Goal: Information Seeking & Learning: Learn about a topic

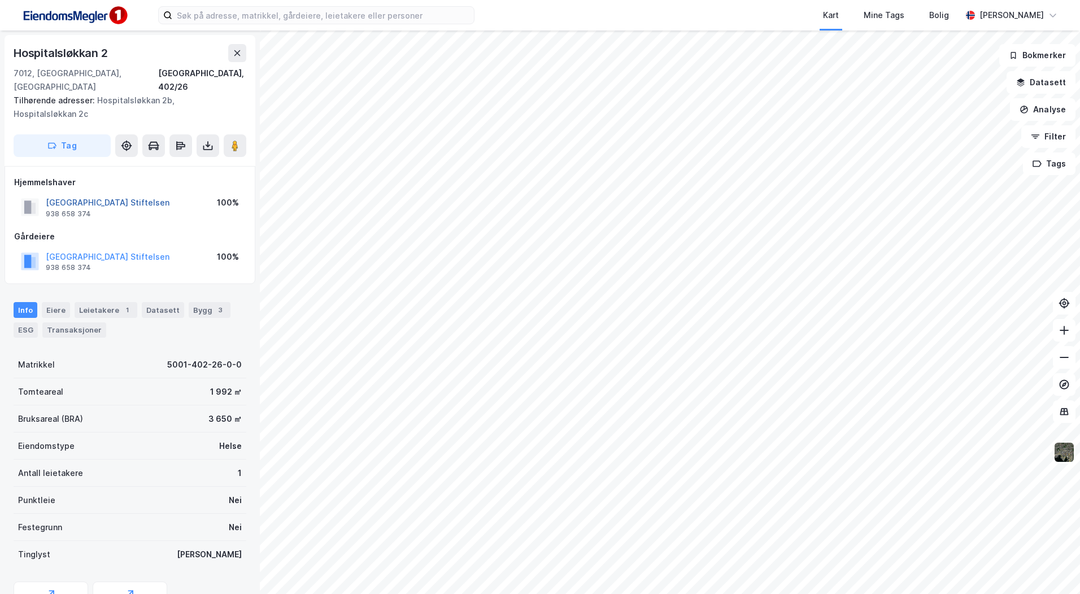
click at [0, 0] on button "[GEOGRAPHIC_DATA] Stiftelsen" at bounding box center [0, 0] width 0 height 0
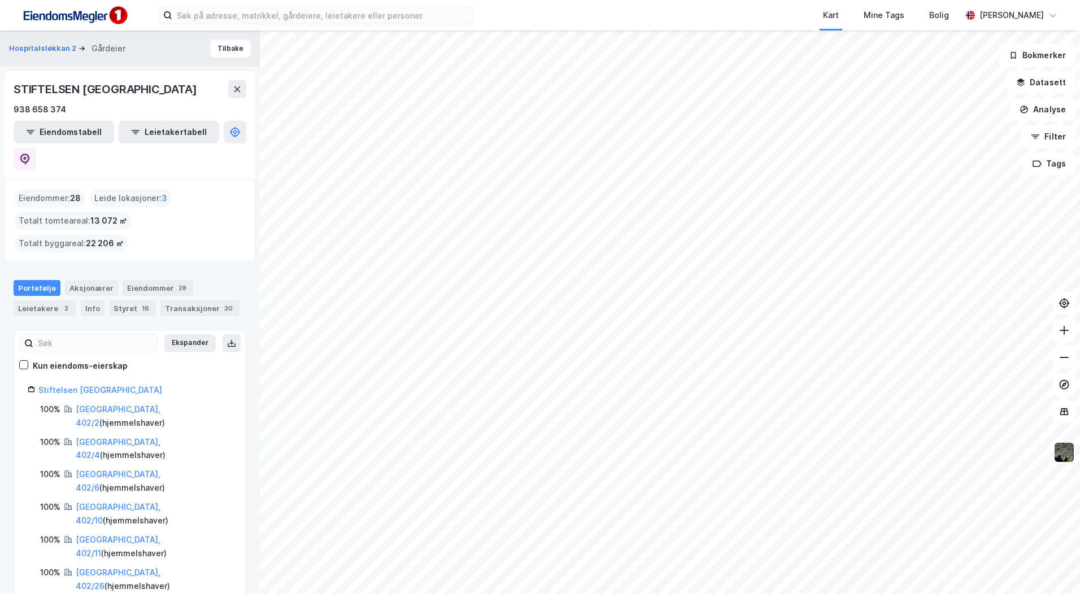
click at [1060, 456] on img at bounding box center [1063, 452] width 21 height 21
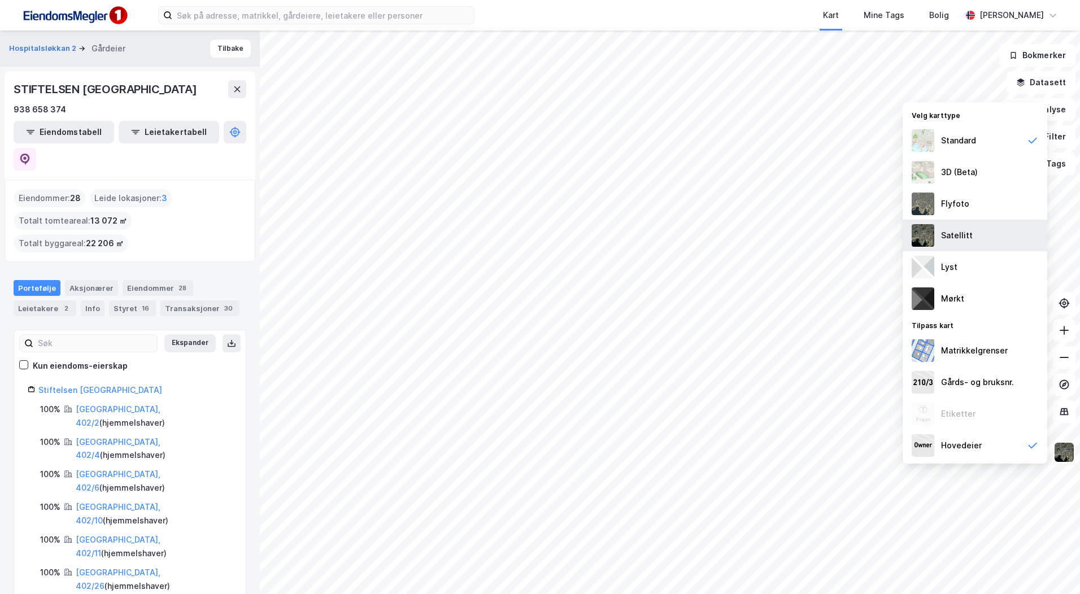
click at [956, 231] on div "Satellitt" at bounding box center [957, 236] width 32 height 14
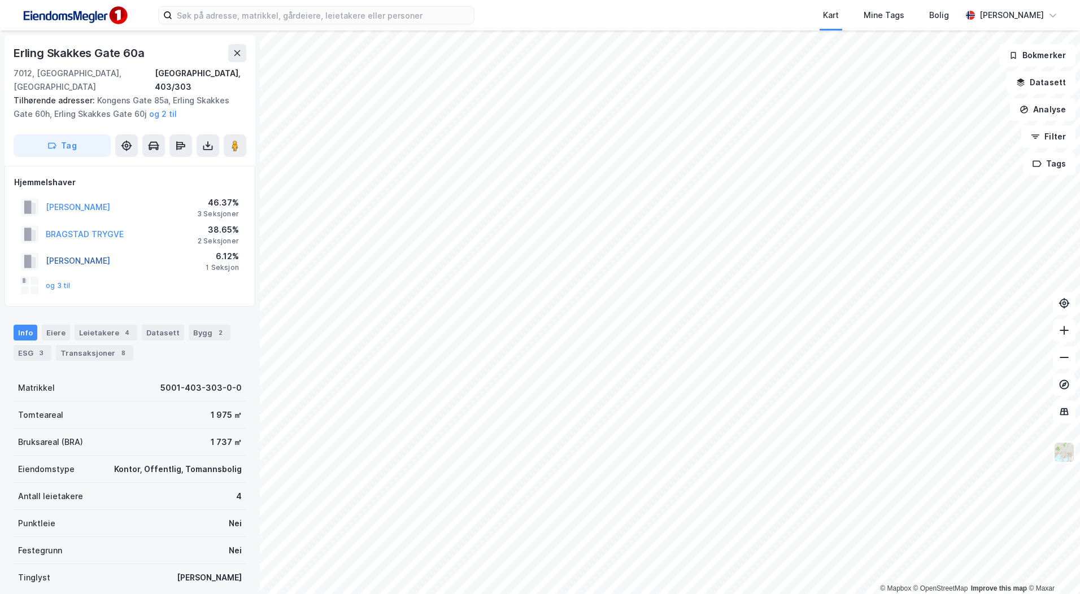
click at [0, 0] on button "[PERSON_NAME]" at bounding box center [0, 0] width 0 height 0
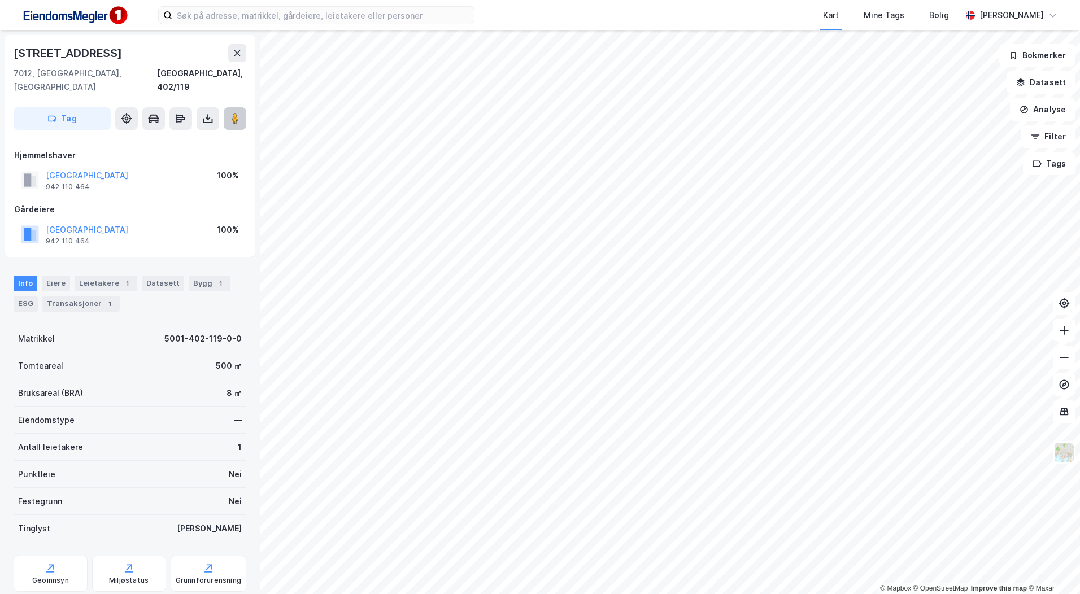
click at [229, 107] on button at bounding box center [235, 118] width 23 height 23
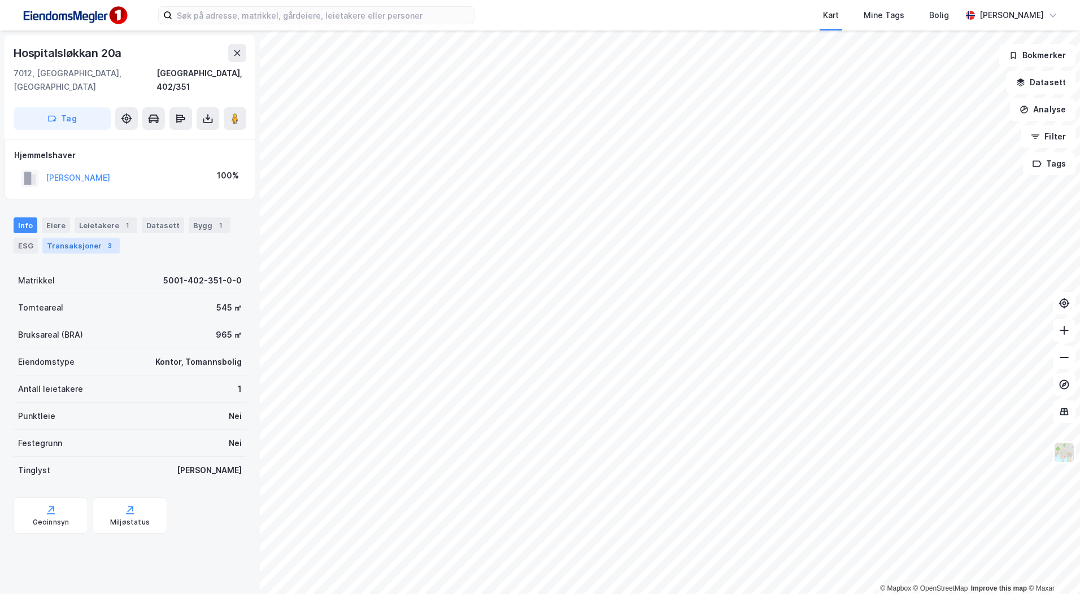
click at [74, 238] on div "Transaksjoner 3" at bounding box center [80, 246] width 77 height 16
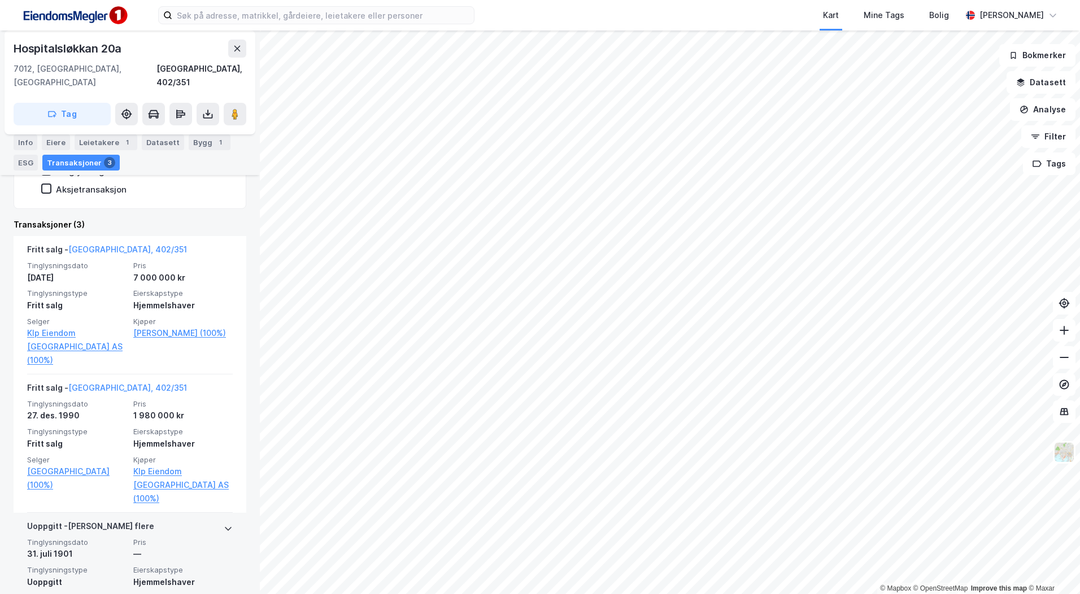
scroll to position [245, 0]
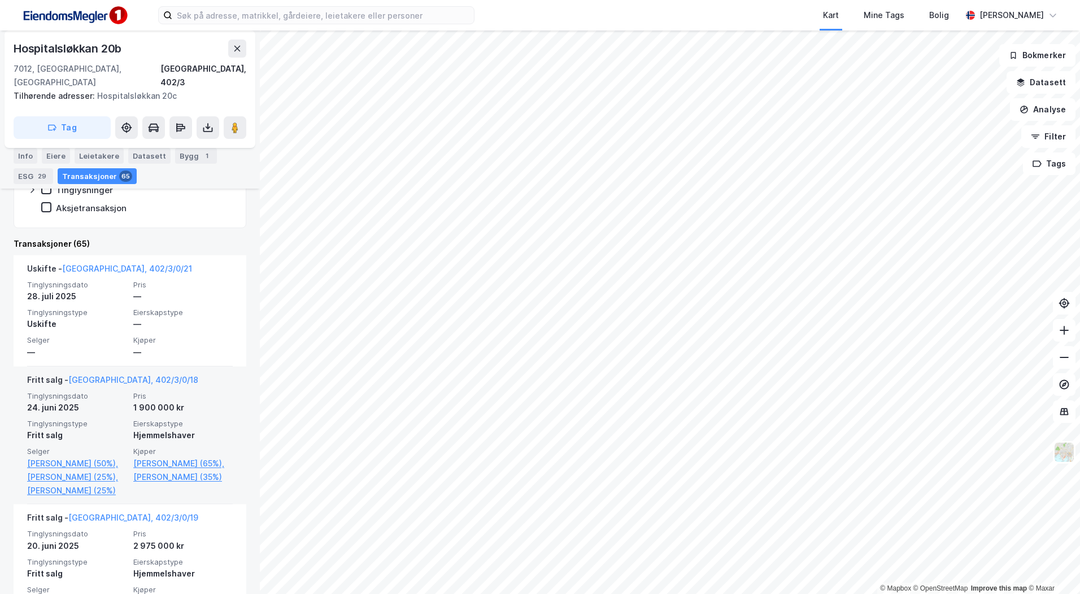
scroll to position [508, 0]
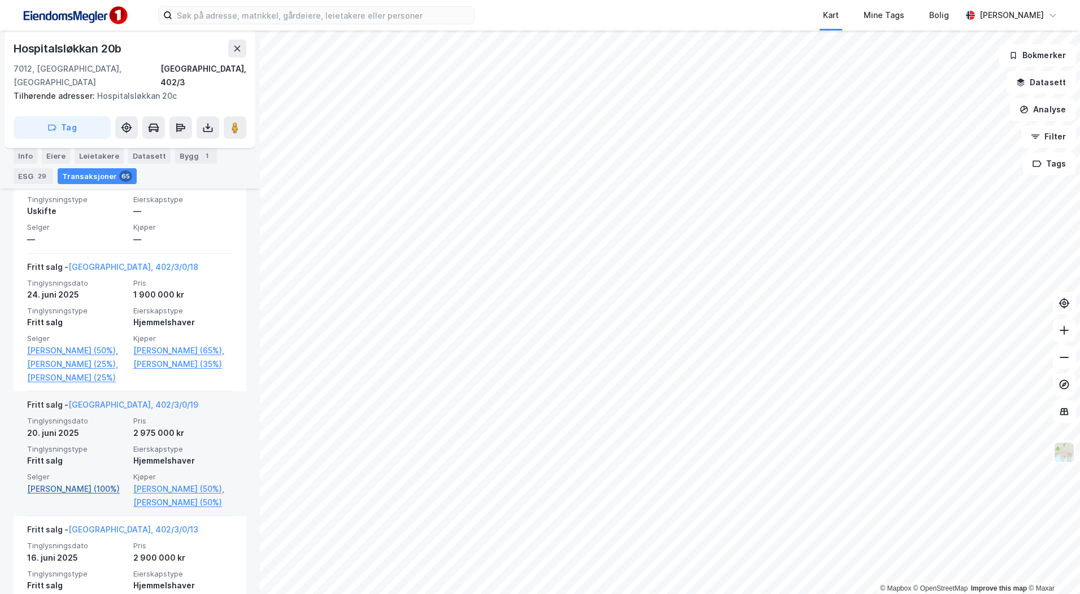
click at [75, 496] on link "[PERSON_NAME] (100%)" at bounding box center [76, 489] width 99 height 14
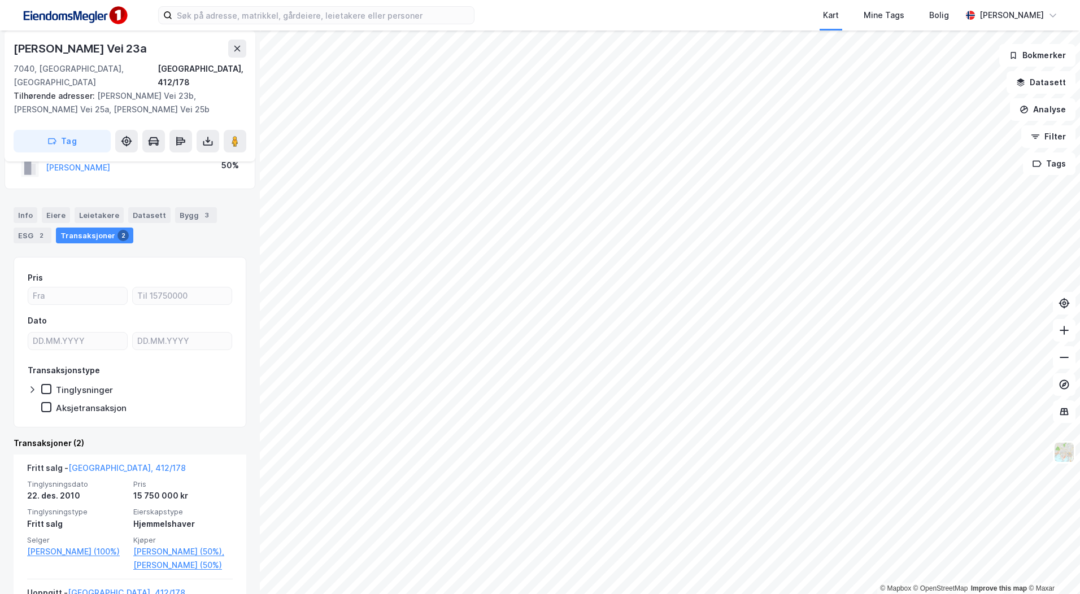
scroll to position [113, 0]
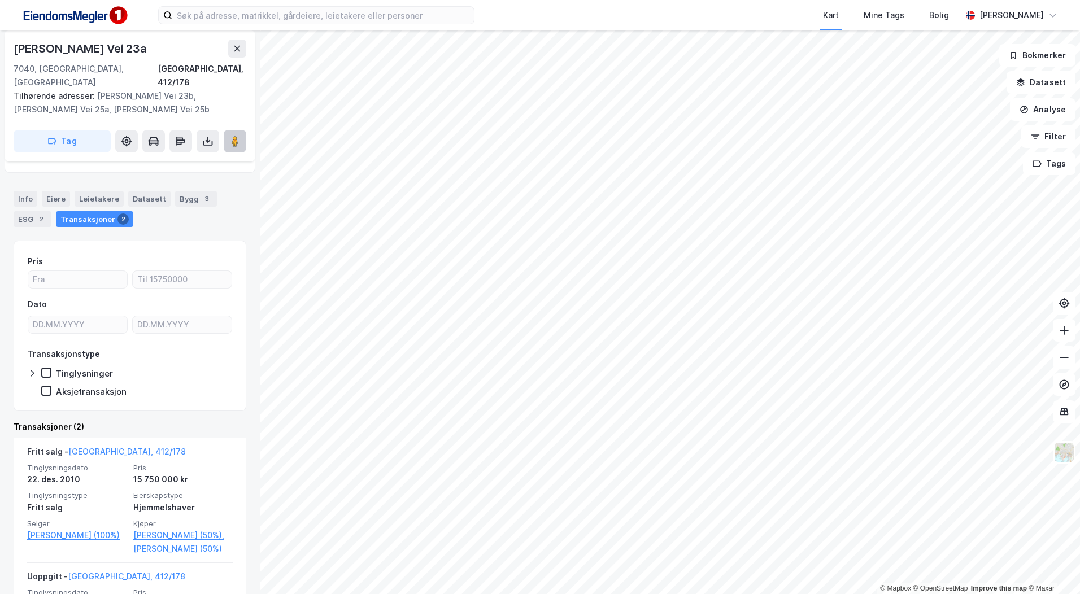
click at [232, 136] on image at bounding box center [235, 141] width 7 height 11
